Goal: Task Accomplishment & Management: Complete application form

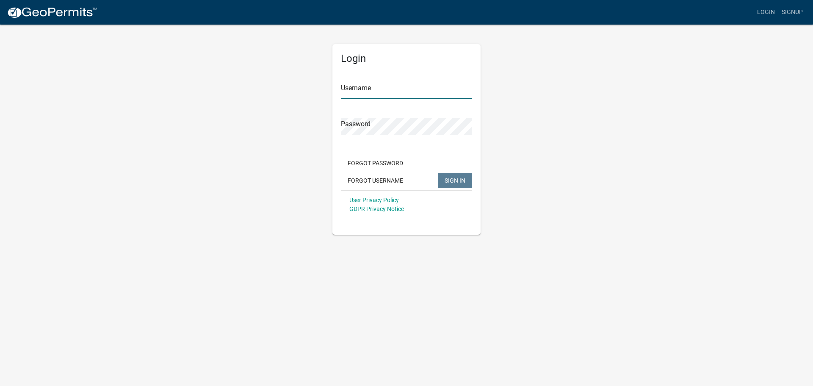
type input "Herman54"
click at [457, 180] on span "SIGN IN" at bounding box center [455, 180] width 21 height 7
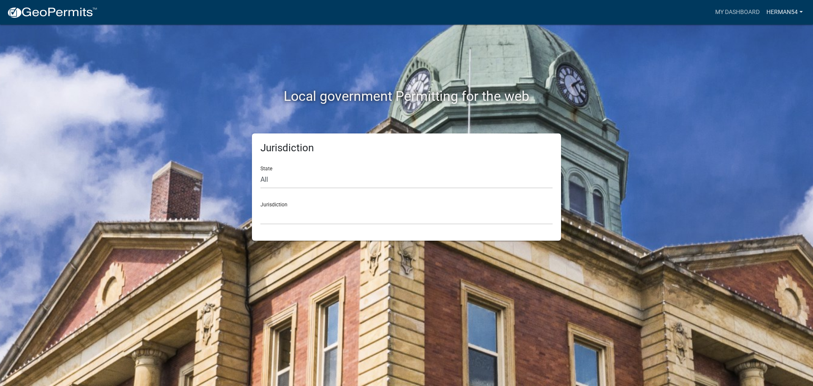
click at [789, 12] on link "Herman54" at bounding box center [784, 12] width 43 height 16
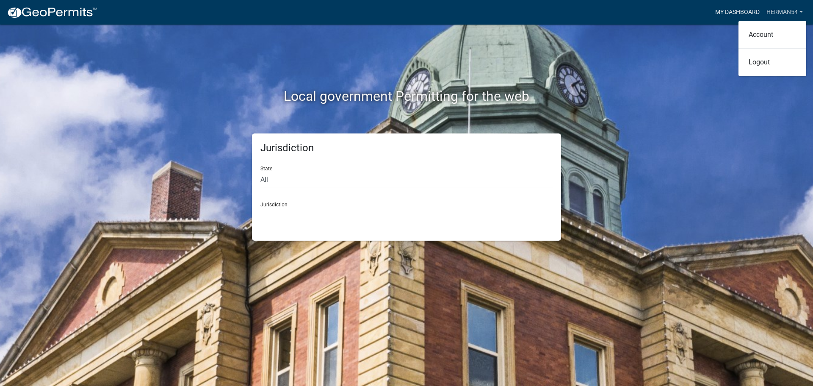
click at [733, 14] on link "My Dashboard" at bounding box center [737, 12] width 51 height 16
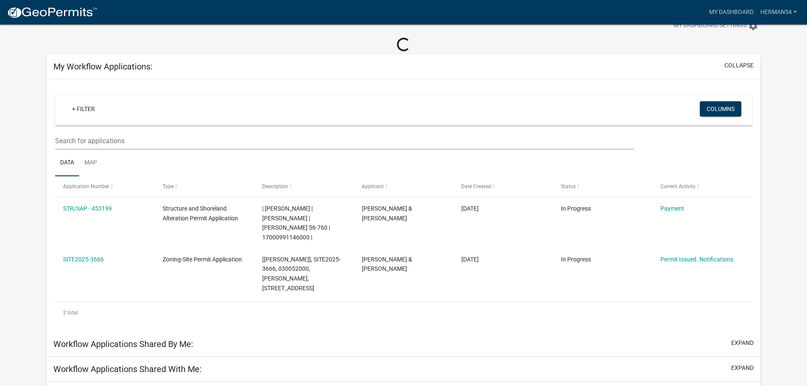
scroll to position [42, 0]
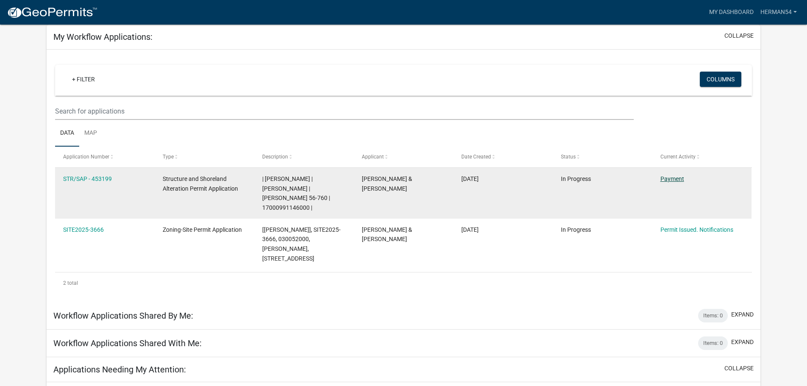
click at [674, 177] on link "Payment" at bounding box center [672, 178] width 24 height 7
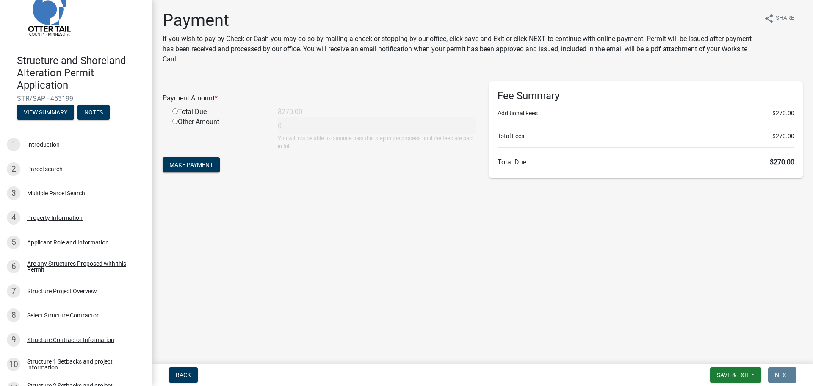
scroll to position [28, 0]
click at [174, 111] on input "radio" at bounding box center [175, 111] width 6 height 6
radio input "true"
type input "270"
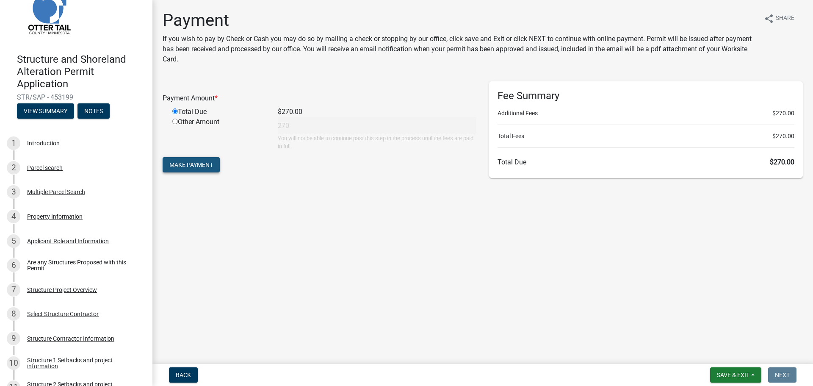
click at [189, 163] on span "Make Payment" at bounding box center [191, 164] width 44 height 7
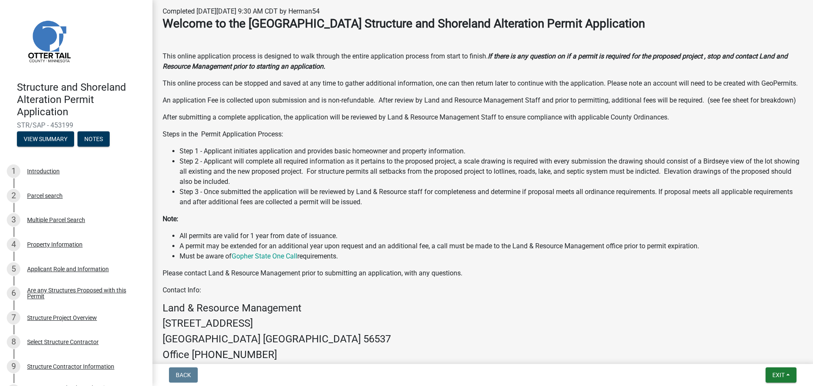
scroll to position [319, 0]
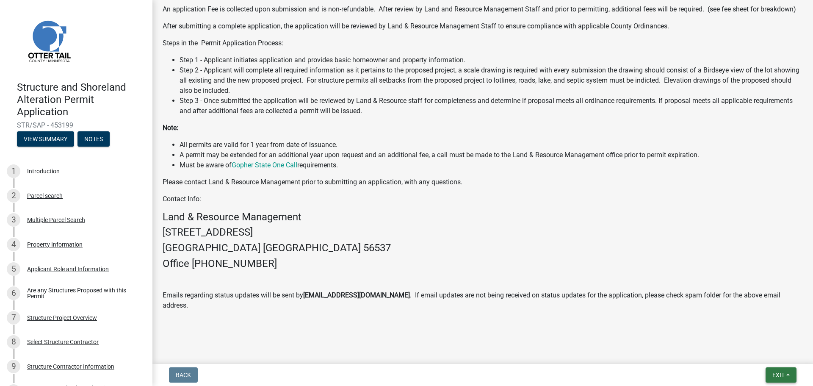
click at [783, 373] on span "Exit" at bounding box center [779, 374] width 12 height 7
click at [747, 352] on button "Save & Exit" at bounding box center [763, 353] width 68 height 20
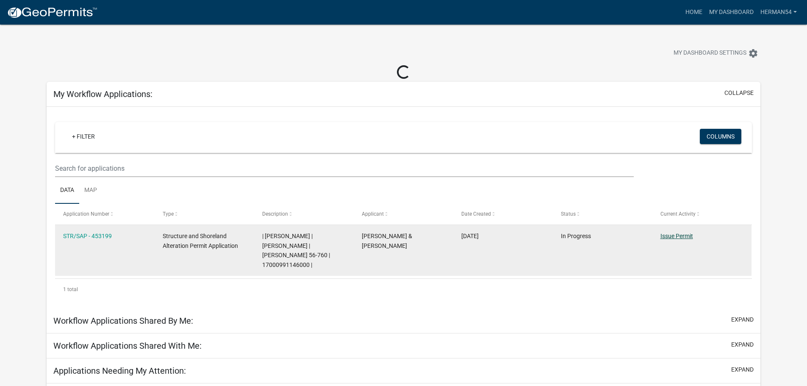
click at [674, 235] on link "Issue Permit" at bounding box center [676, 236] width 33 height 7
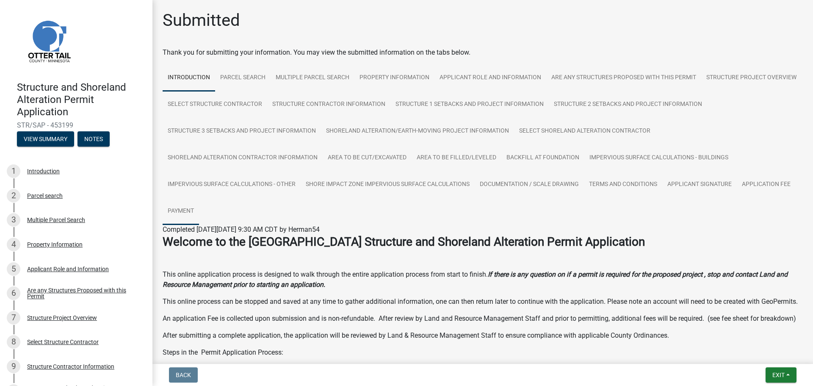
click at [199, 208] on link "Payment" at bounding box center [181, 211] width 36 height 27
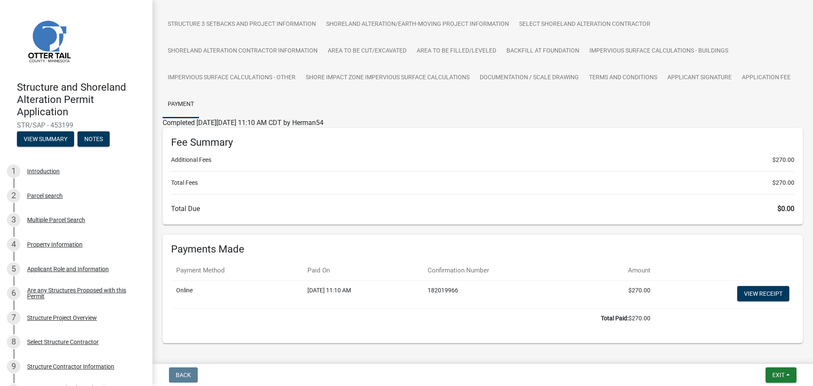
scroll to position [127, 0]
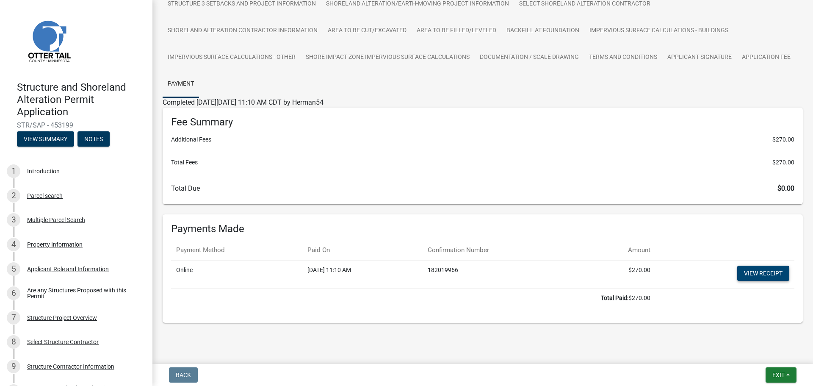
click at [758, 270] on link "View receipt" at bounding box center [763, 273] width 52 height 15
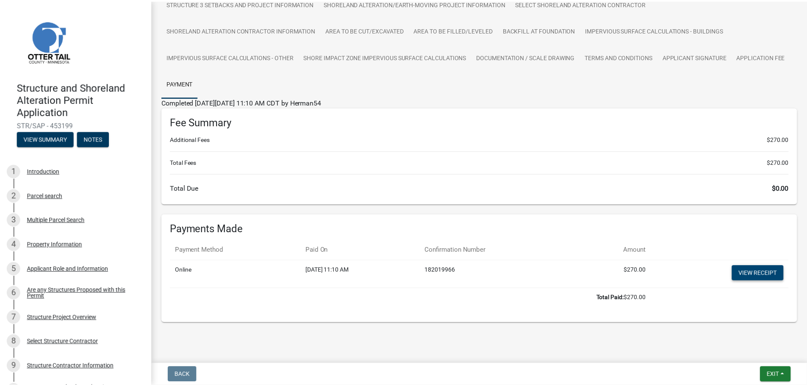
scroll to position [133, 0]
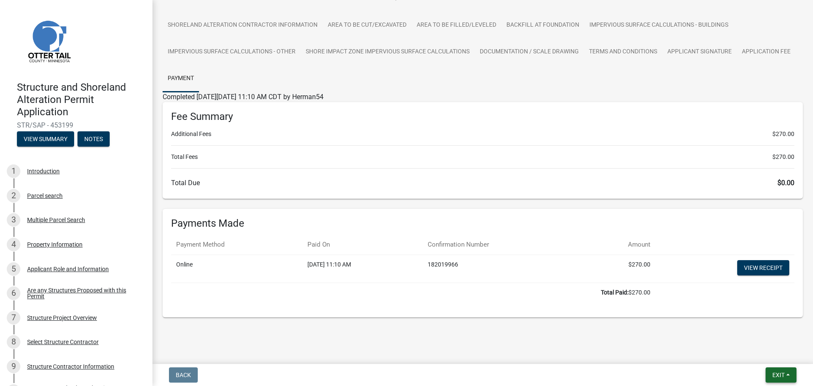
click at [780, 373] on span "Exit" at bounding box center [779, 374] width 12 height 7
click at [757, 353] on button "Save & Exit" at bounding box center [763, 353] width 68 height 20
